Goal: Register for event/course

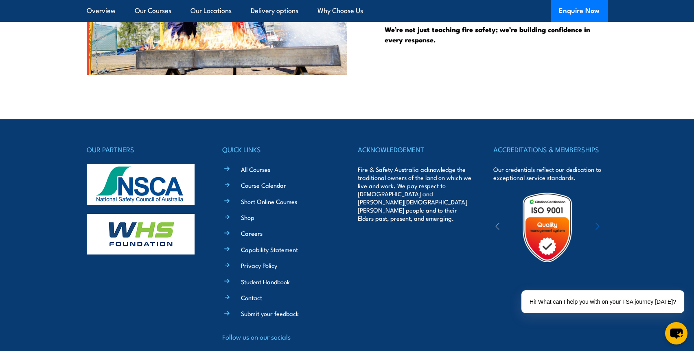
scroll to position [2169, 0]
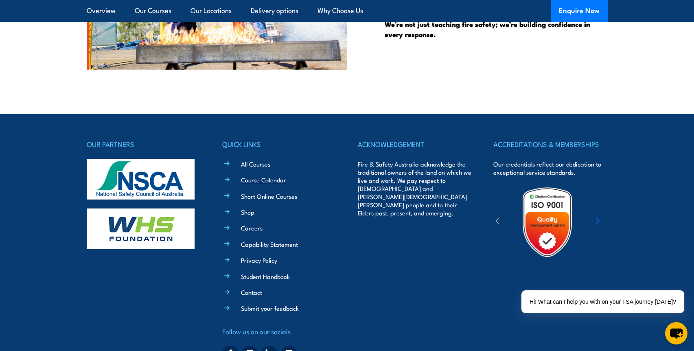
click at [264, 179] on link "Course Calendar" at bounding box center [263, 179] width 45 height 9
click at [259, 179] on link "Course Calendar" at bounding box center [263, 179] width 45 height 9
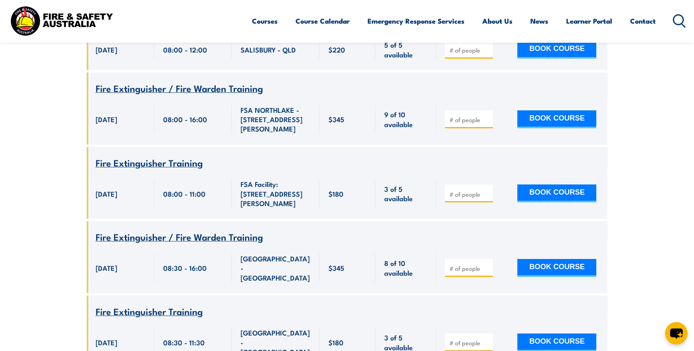
scroll to position [1999, 0]
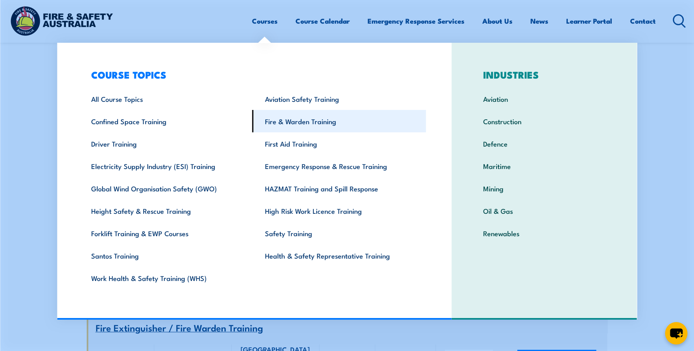
click at [289, 120] on link "Fire & Warden Training" at bounding box center [339, 121] width 174 height 22
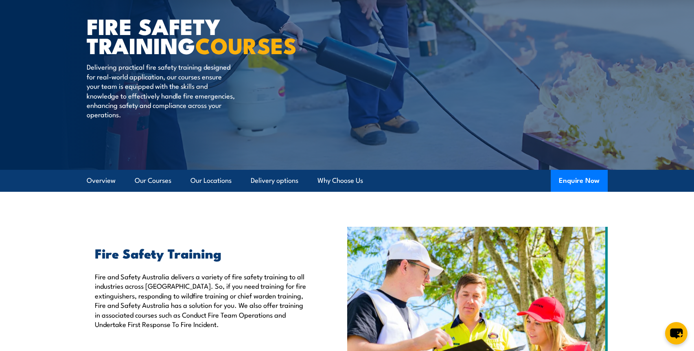
scroll to position [74, 0]
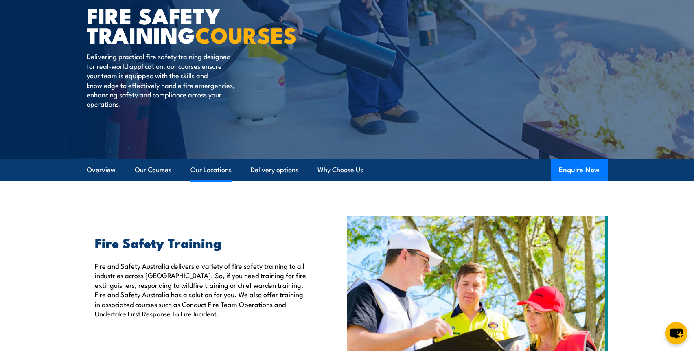
click at [216, 169] on link "Our Locations" at bounding box center [210, 170] width 41 height 22
click at [216, 170] on link "Our Locations" at bounding box center [210, 170] width 41 height 22
click at [205, 168] on link "Our Locations" at bounding box center [210, 170] width 41 height 22
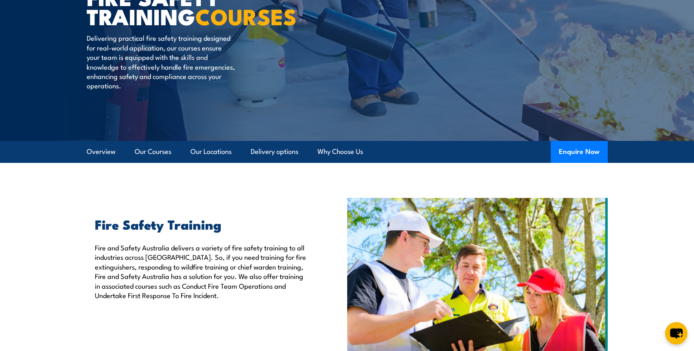
scroll to position [87, 0]
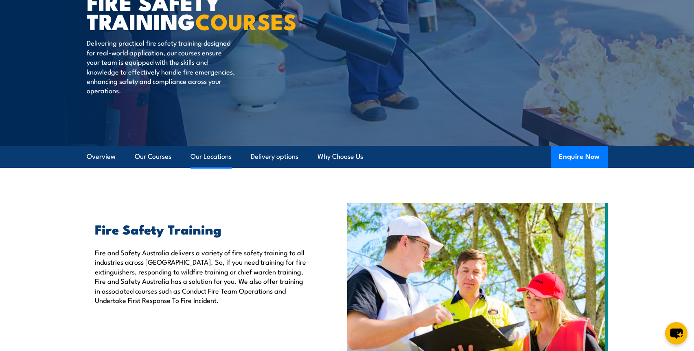
click at [212, 159] on link "Our Locations" at bounding box center [210, 157] width 41 height 22
click at [212, 158] on link "Our Locations" at bounding box center [210, 157] width 41 height 22
click at [214, 157] on link "Our Locations" at bounding box center [210, 157] width 41 height 22
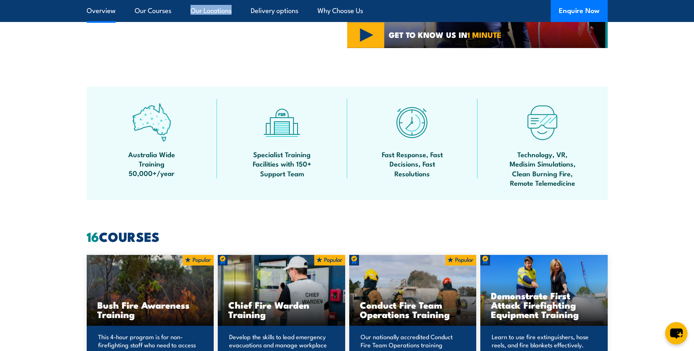
scroll to position [466, 0]
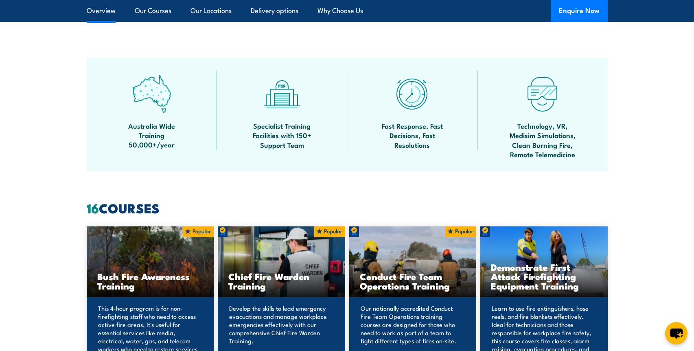
click at [293, 279] on h3 "Chief Fire Warden Training" at bounding box center [281, 280] width 106 height 19
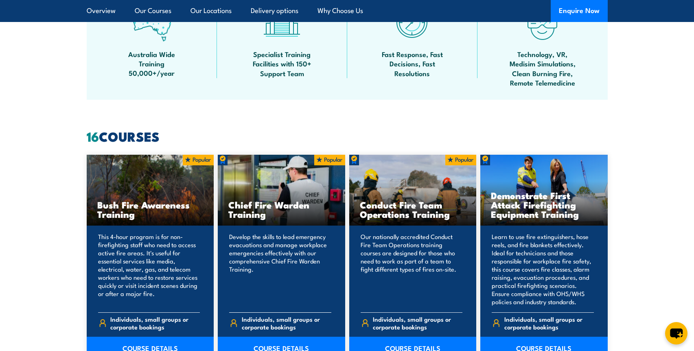
scroll to position [549, 0]
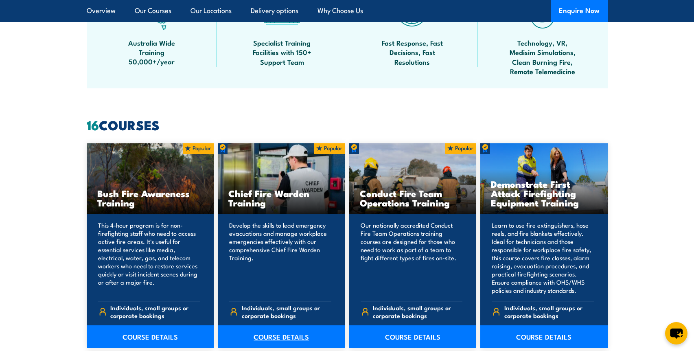
click at [280, 334] on link "COURSE DETAILS" at bounding box center [281, 336] width 127 height 23
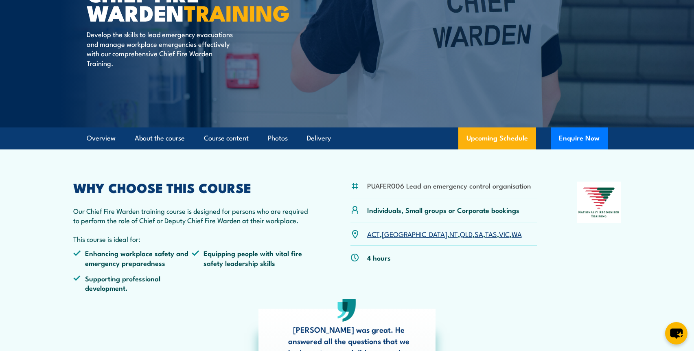
scroll to position [122, 0]
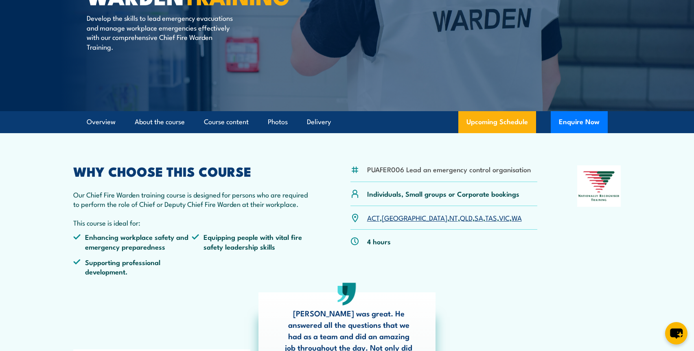
click at [499, 218] on link "VIC" at bounding box center [504, 217] width 11 height 10
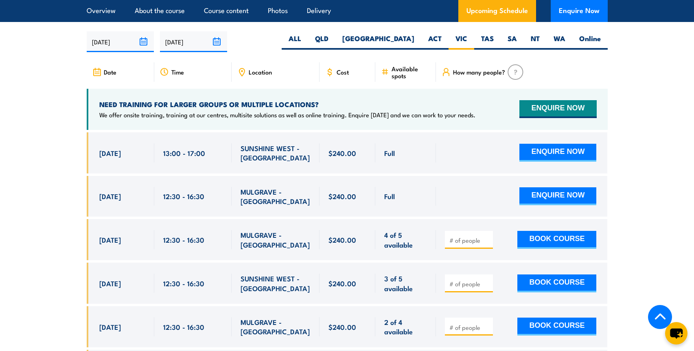
scroll to position [1378, 0]
